Goal: Check status: Check status

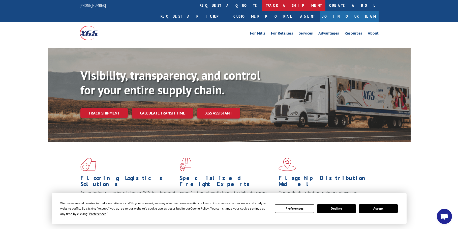
click at [262, 5] on link "track a shipment" at bounding box center [293, 5] width 63 height 11
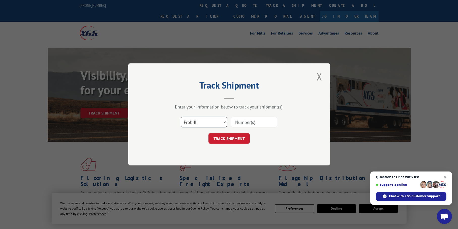
click at [223, 121] on select "Select category... Probill BOL PO" at bounding box center [204, 122] width 46 height 11
select select "bol"
click at [181, 117] on select "Select category... Probill BOL PO" at bounding box center [204, 122] width 46 height 11
click at [250, 123] on input at bounding box center [254, 122] width 46 height 11
type input "6200031750"
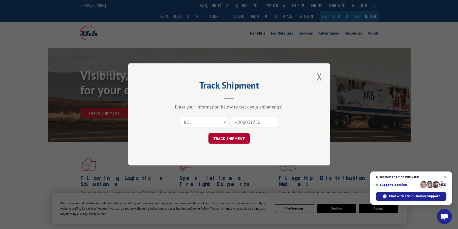
click at [232, 138] on button "TRACK SHIPMENT" at bounding box center [228, 138] width 41 height 11
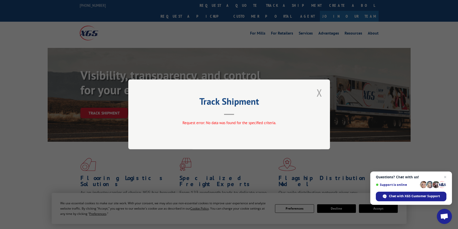
click at [322, 92] on button "Close modal" at bounding box center [319, 93] width 9 height 14
